Goal: Browse casually: Explore the website without a specific task or goal

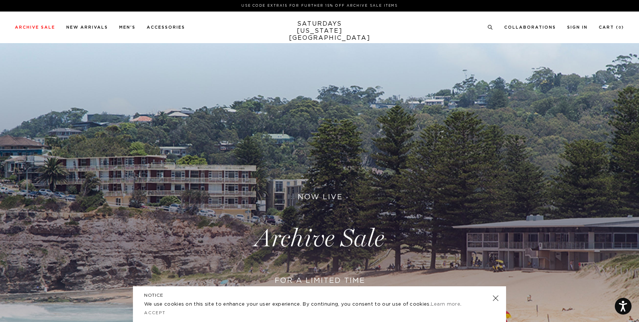
click at [494, 299] on link at bounding box center [495, 298] width 10 height 10
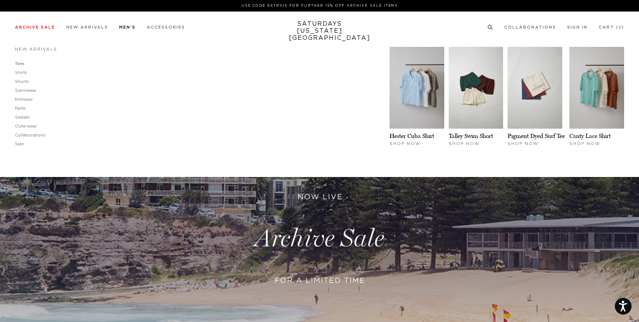
click at [20, 64] on link "Tees" at bounding box center [20, 64] width 10 height 4
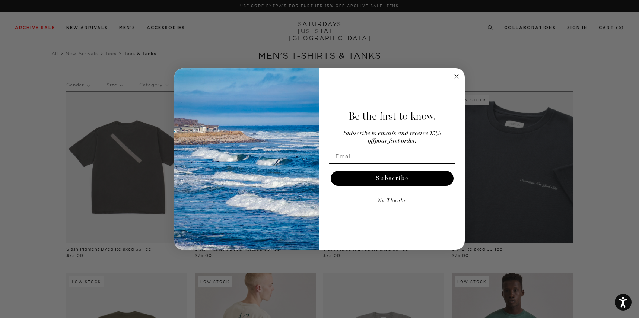
click at [455, 75] on icon "Close dialog" at bounding box center [457, 76] width 4 height 4
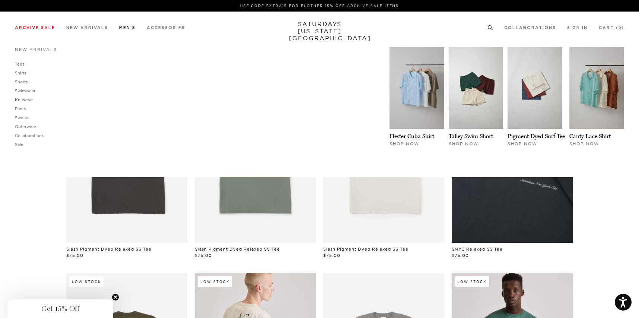
click at [30, 98] on link "Knitwear" at bounding box center [24, 99] width 18 height 5
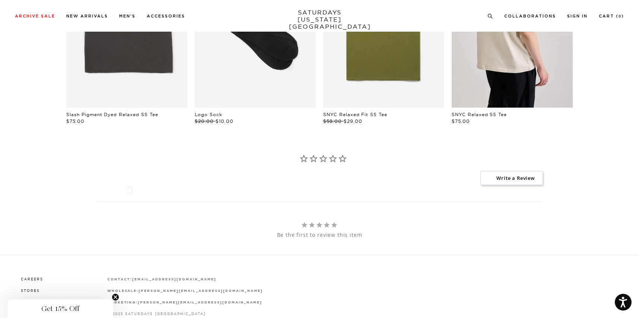
scroll to position [558, 0]
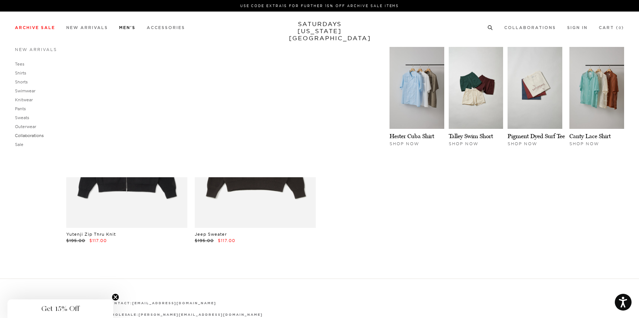
click at [29, 134] on link "Collaborations" at bounding box center [29, 135] width 29 height 5
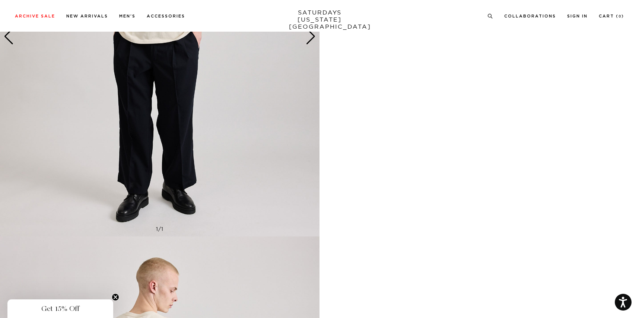
scroll to position [953, 0]
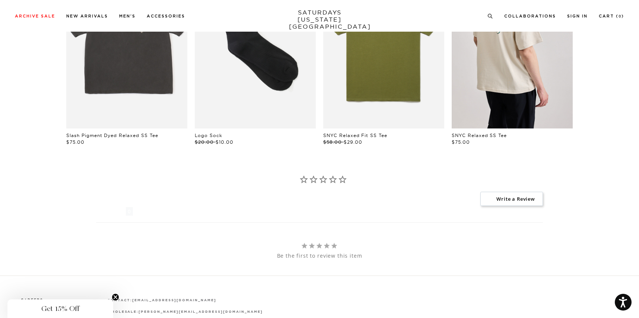
scroll to position [460, 0]
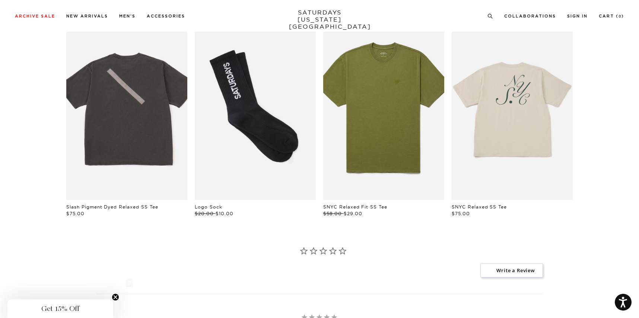
click at [498, 112] on link "files/IMG_0020_2.jpg" at bounding box center [512, 109] width 121 height 182
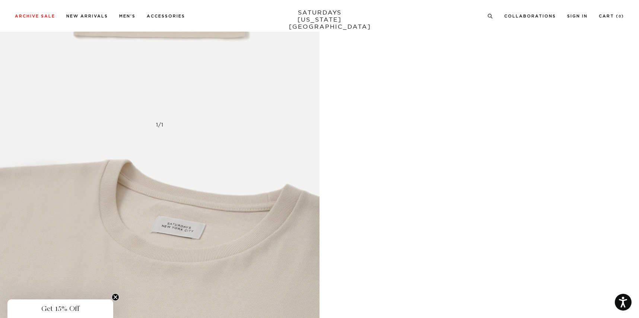
scroll to position [1908, 0]
